Goal: Information Seeking & Learning: Learn about a topic

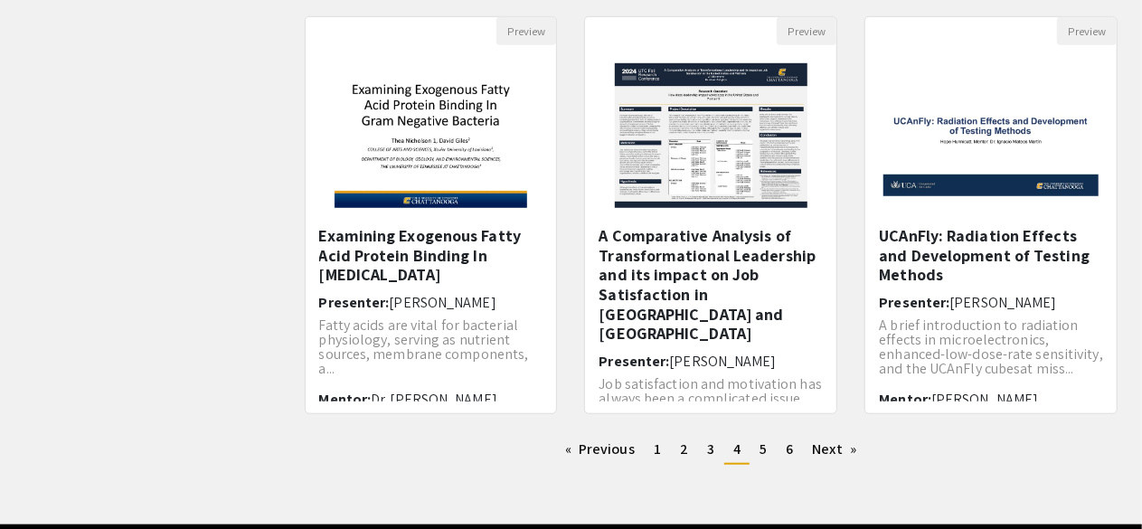
scroll to position [669, 0]
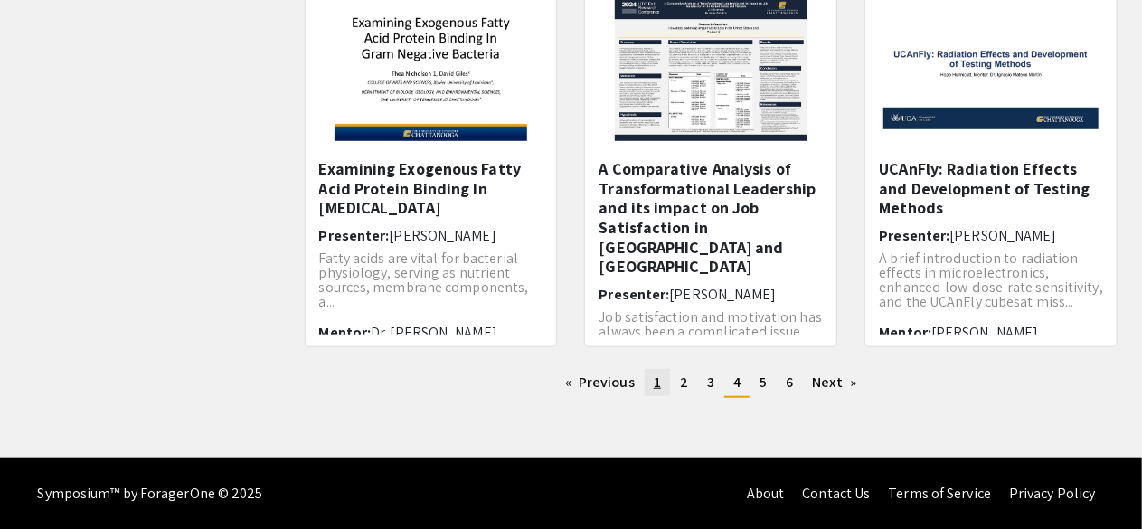
click at [656, 381] on span "1" at bounding box center [657, 382] width 7 height 19
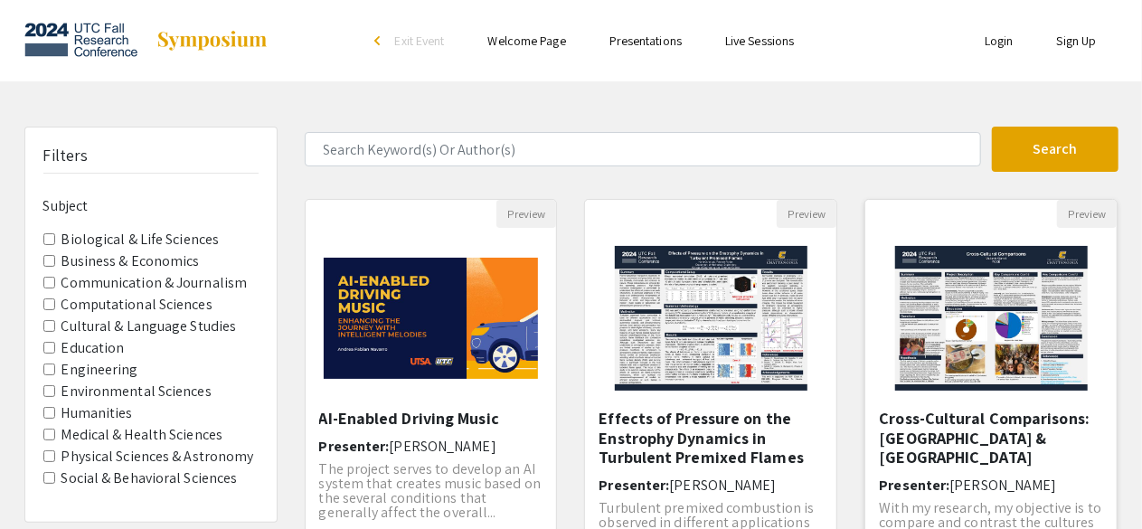
click at [991, 307] on img "Open Presentation <p>Cross-Cultural Comparisons: Vietnam &amp; United States of…" at bounding box center [991, 318] width 229 height 181
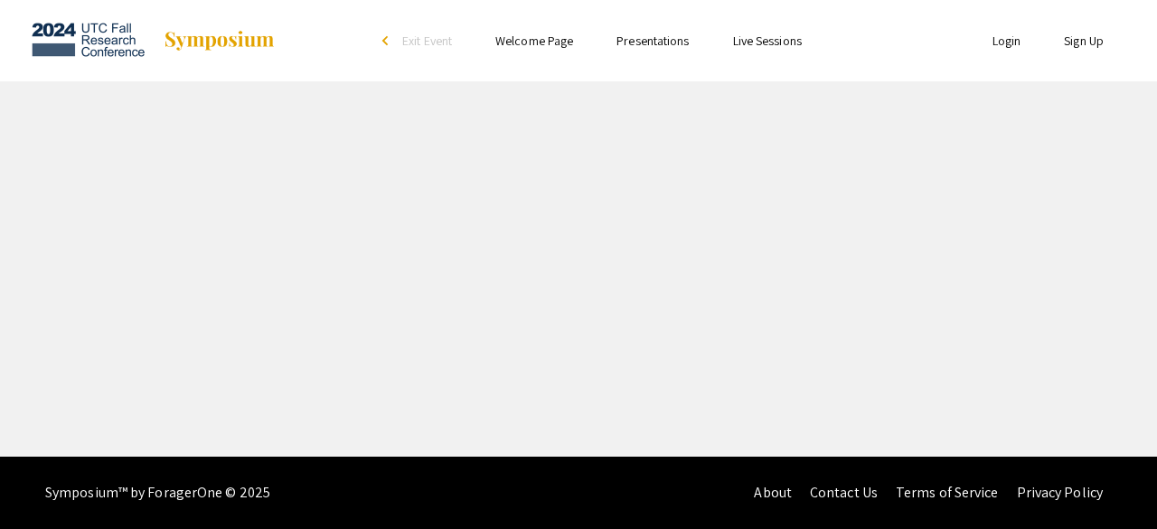
select select "custom"
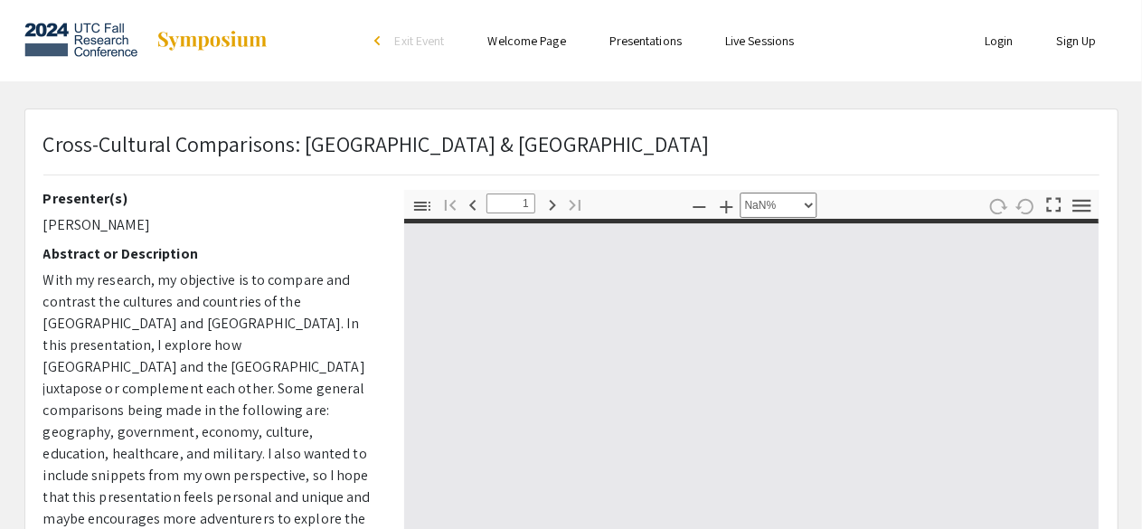
type input "0"
select select "custom"
type input "1"
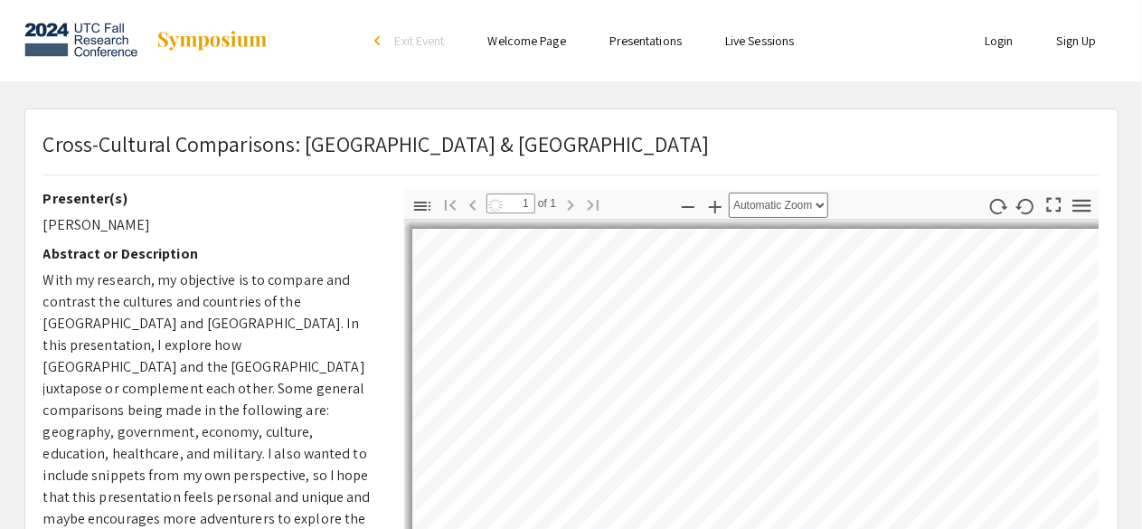
select select "auto"
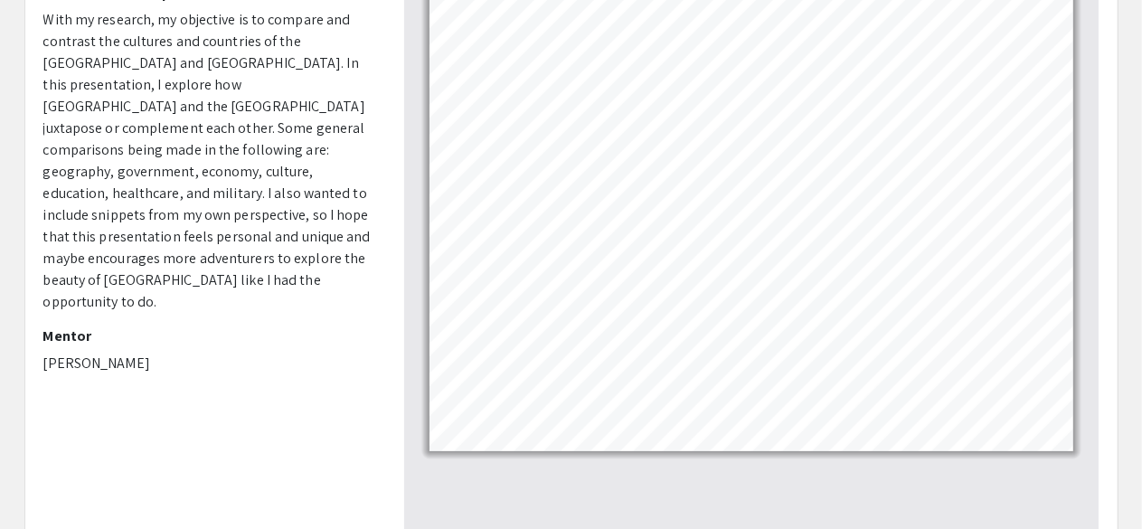
scroll to position [257, 0]
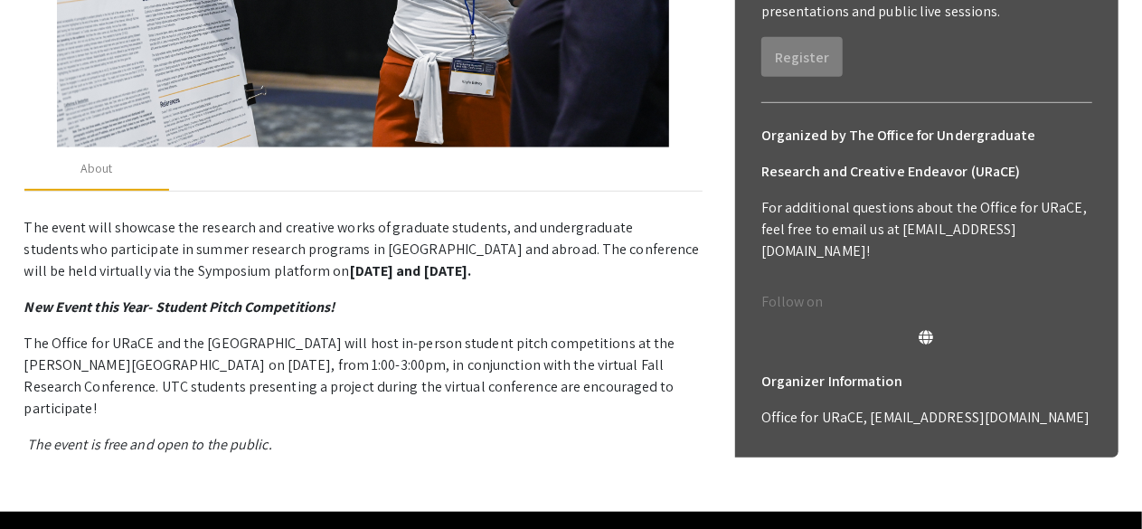
scroll to position [541, 0]
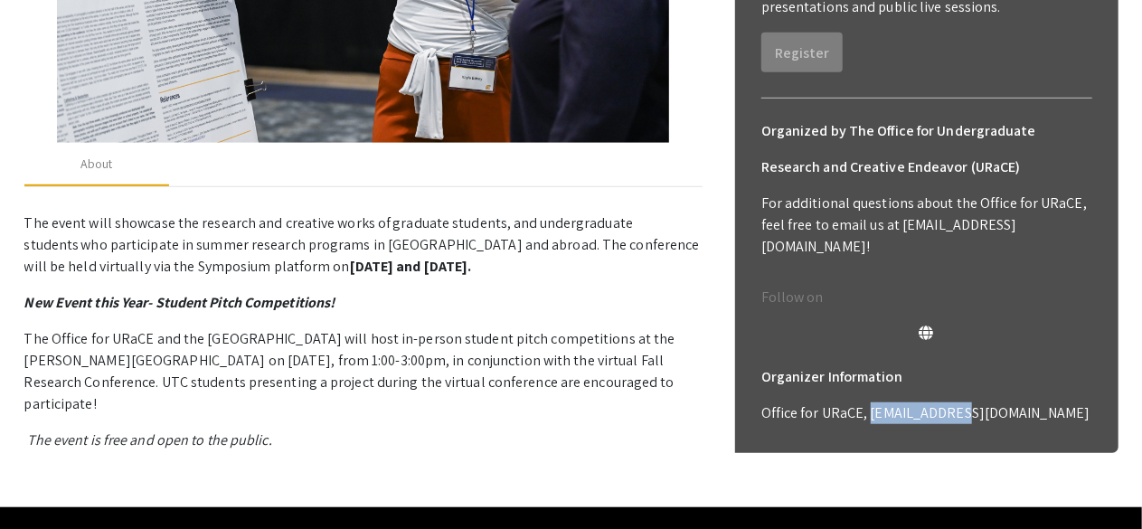
drag, startPoint x: 867, startPoint y: 369, endPoint x: 1002, endPoint y: 370, distance: 134.7
click at [1002, 402] on p "Office for URaCE, [EMAIL_ADDRESS][DOMAIN_NAME]" at bounding box center [926, 413] width 331 height 22
copy p "[EMAIL_ADDRESS][DOMAIN_NAME]"
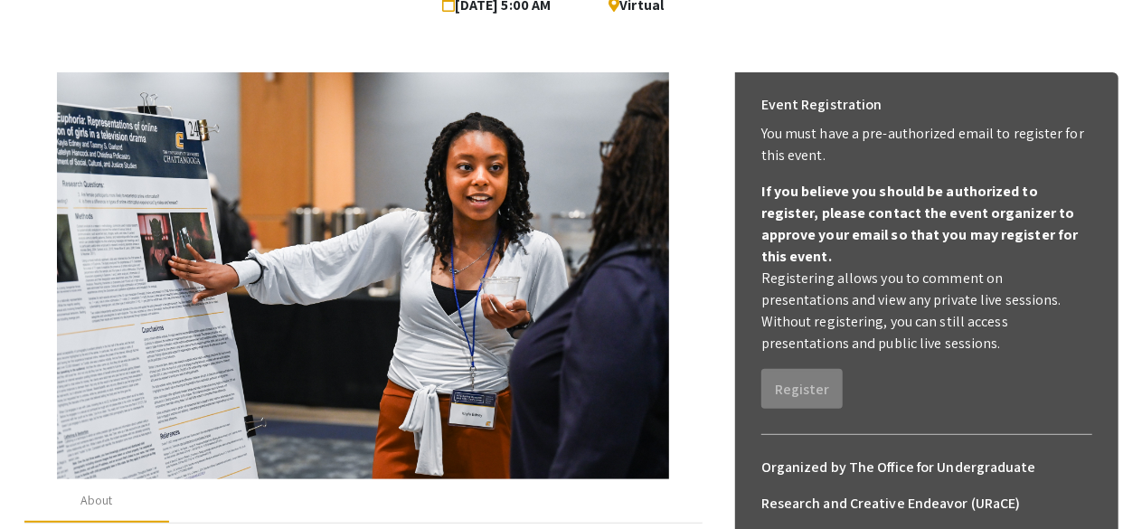
scroll to position [174, 0]
